Goal: Transaction & Acquisition: Purchase product/service

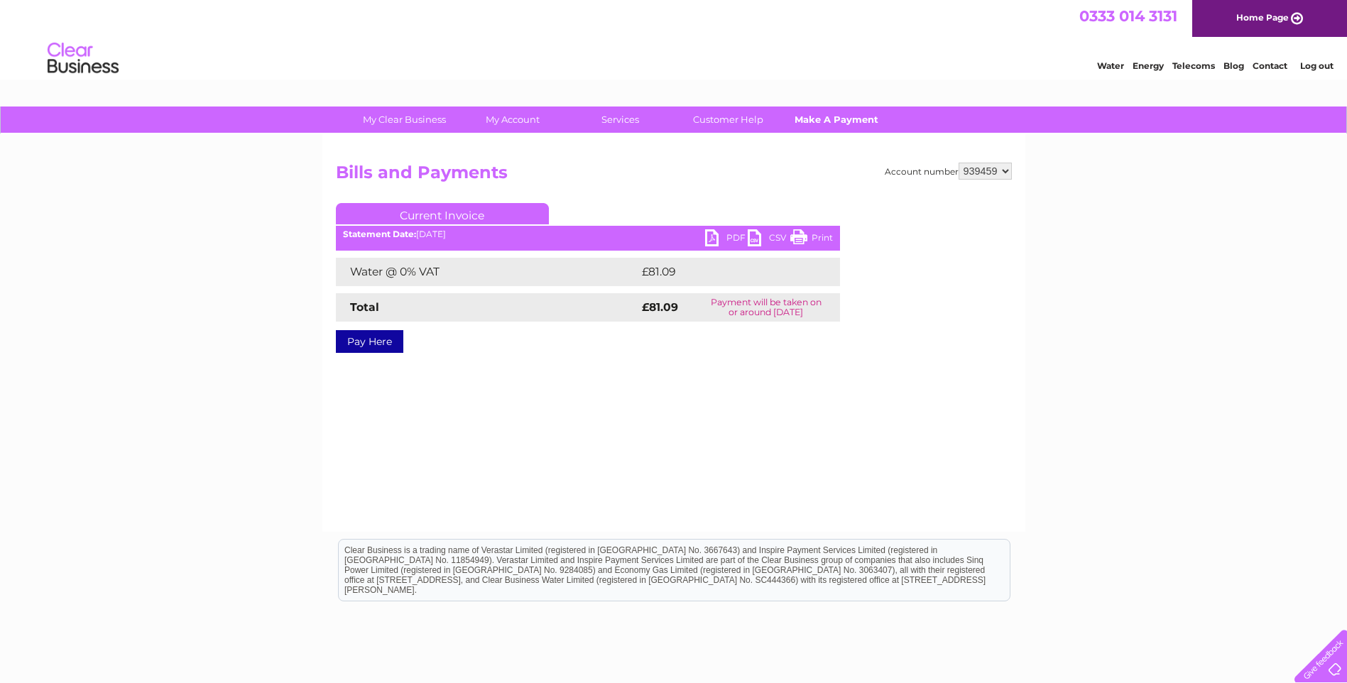
click at [863, 121] on link "Make A Payment" at bounding box center [836, 120] width 117 height 26
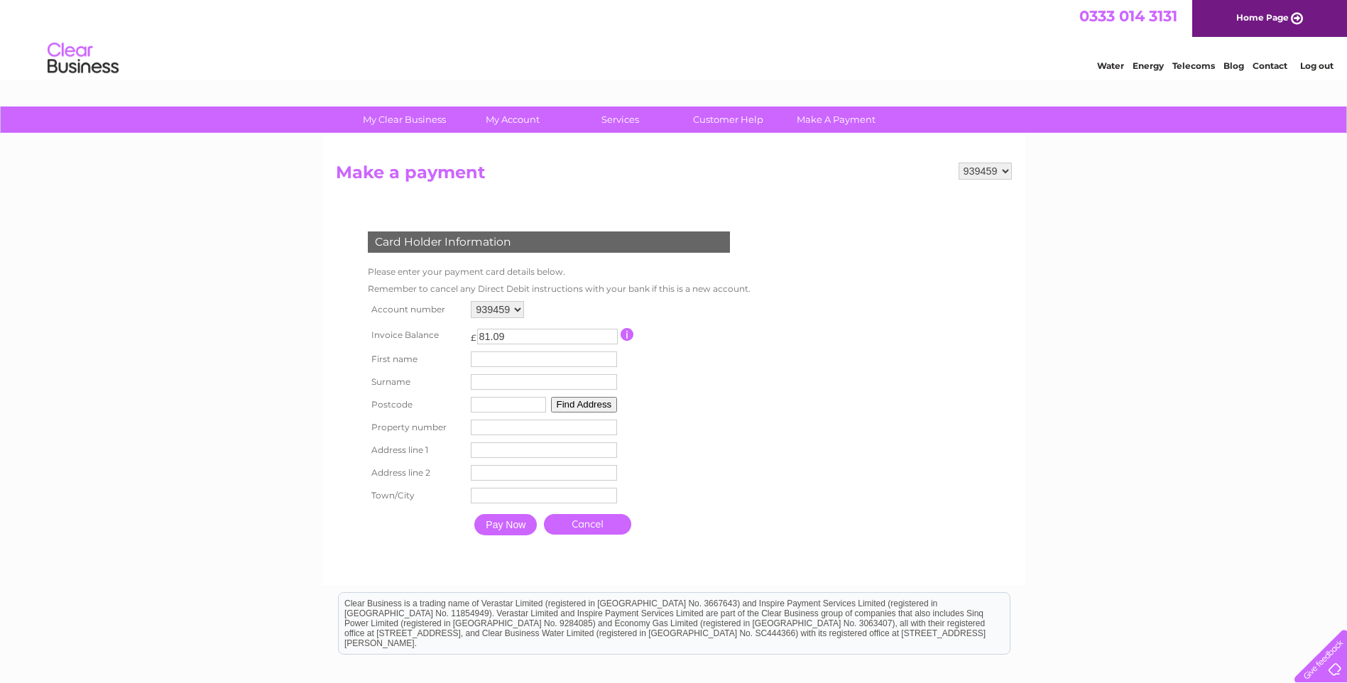
click at [398, 150] on div "939459 Make a payment Card Holder Information Please enter your payment card de…" at bounding box center [673, 359] width 703 height 451
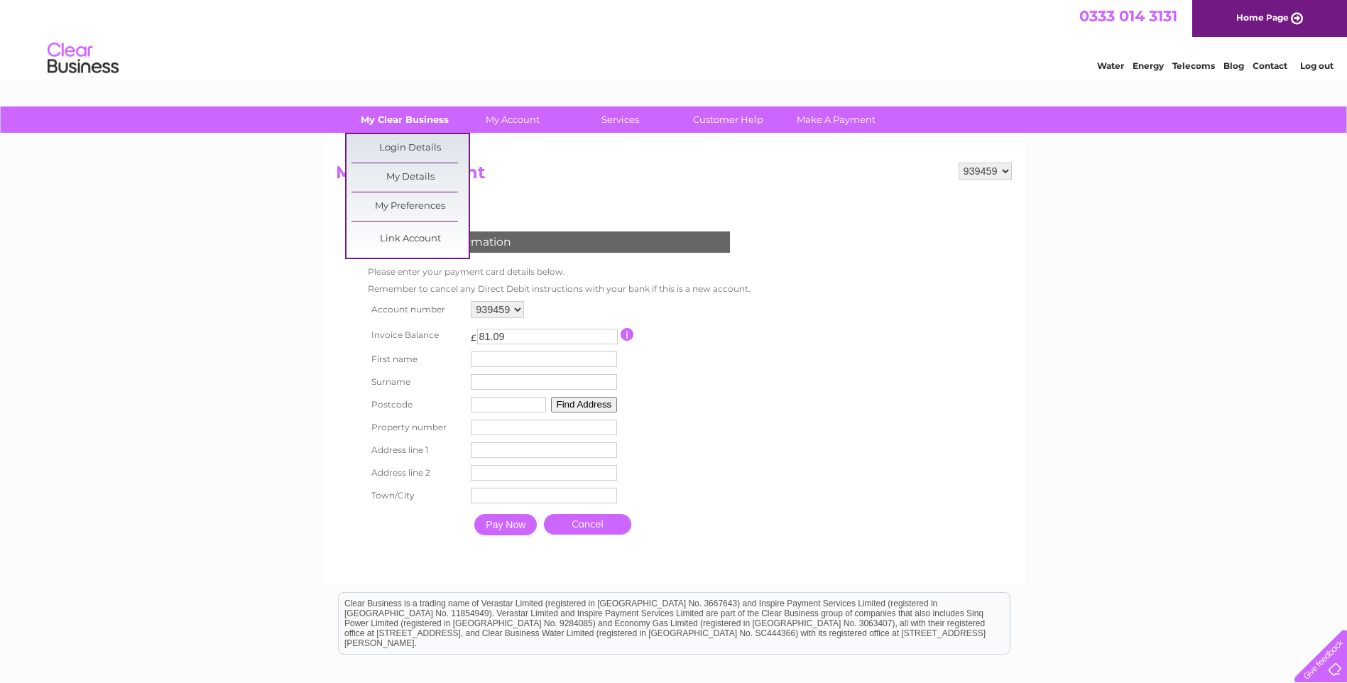
click at [395, 121] on link "My Clear Business" at bounding box center [404, 120] width 117 height 26
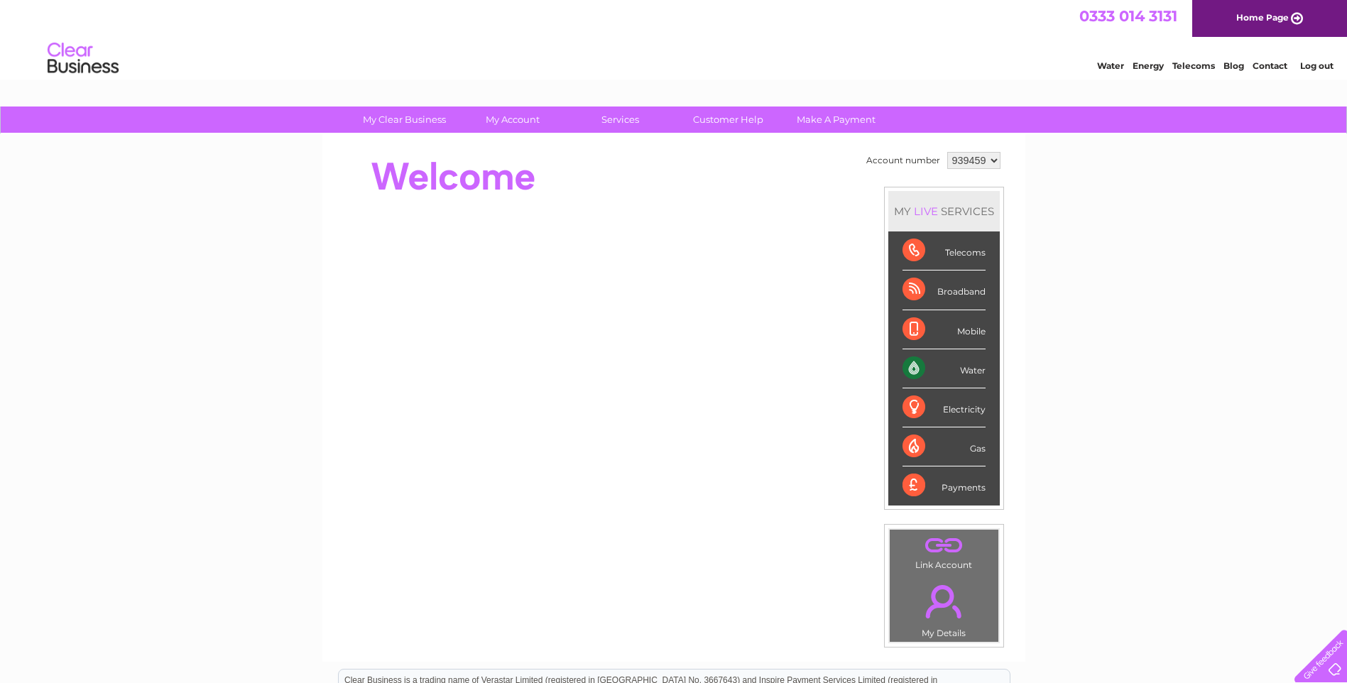
click at [1325, 70] on link "Log out" at bounding box center [1316, 65] width 33 height 11
